Goal: Find specific page/section: Find specific page/section

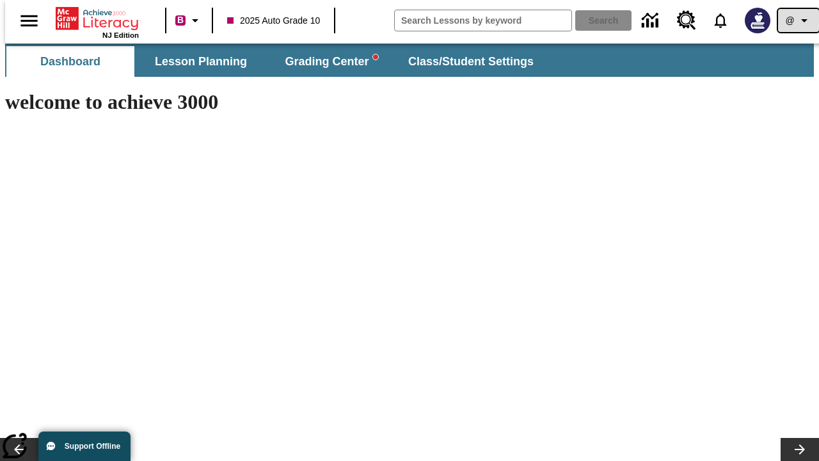
click at [797, 20] on icon "Profile/Settings" at bounding box center [804, 20] width 15 height 15
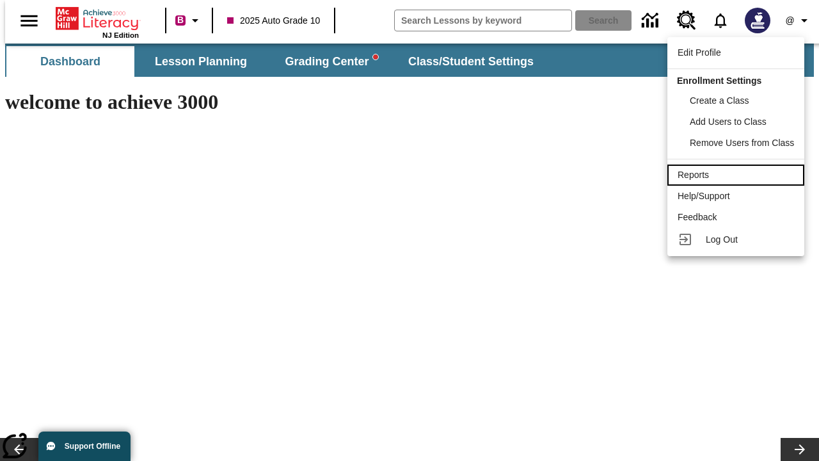
click at [738, 175] on div "Reports" at bounding box center [736, 174] width 117 height 13
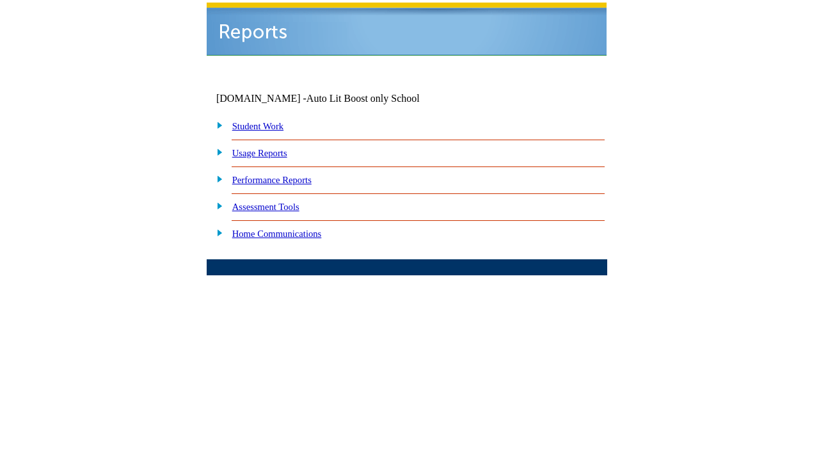
click at [285, 175] on link "Performance Reports" at bounding box center [271, 180] width 79 height 10
